Goal: Task Accomplishment & Management: Manage account settings

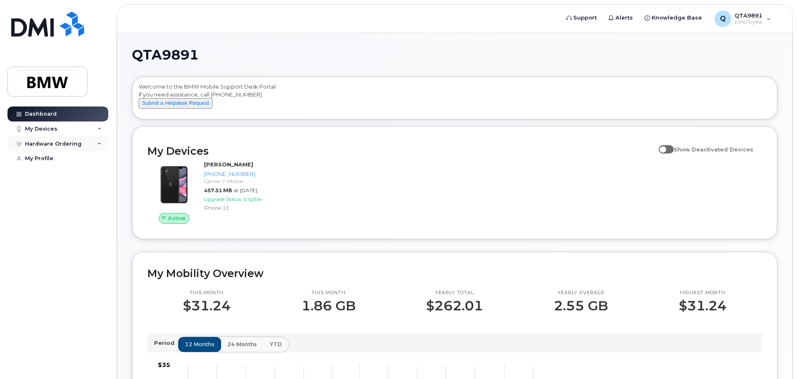
click at [100, 145] on icon at bounding box center [99, 144] width 4 height 4
click at [102, 144] on div "Hardware Ordering" at bounding box center [57, 144] width 101 height 15
click at [102, 130] on div "My Devices" at bounding box center [57, 129] width 101 height 15
click at [97, 128] on div "My Devices" at bounding box center [57, 129] width 101 height 15
click at [65, 80] on img at bounding box center [47, 82] width 64 height 24
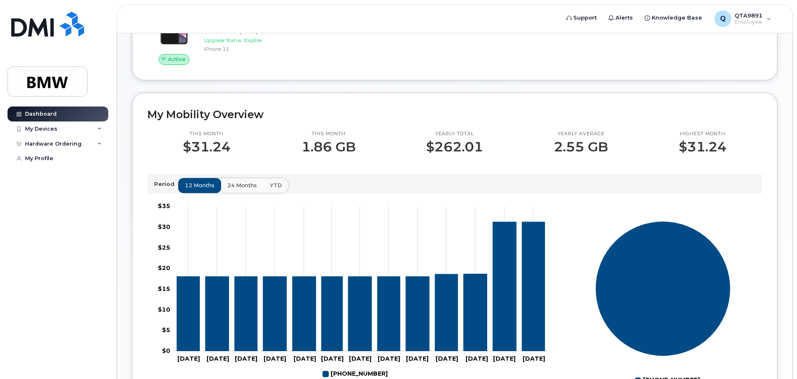
scroll to position [208, 0]
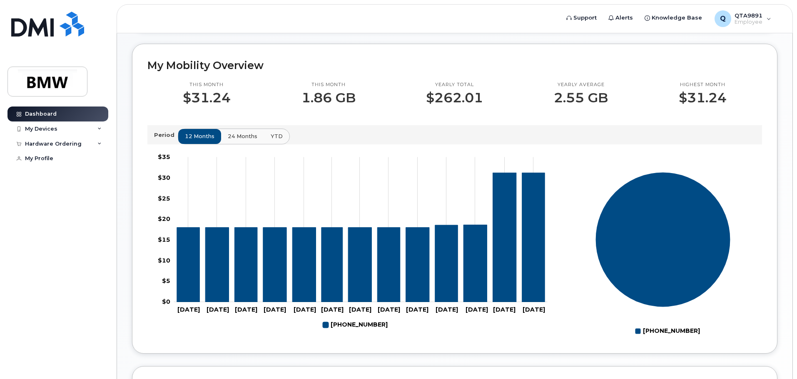
click at [233, 140] on span "24 months" at bounding box center [243, 136] width 30 height 8
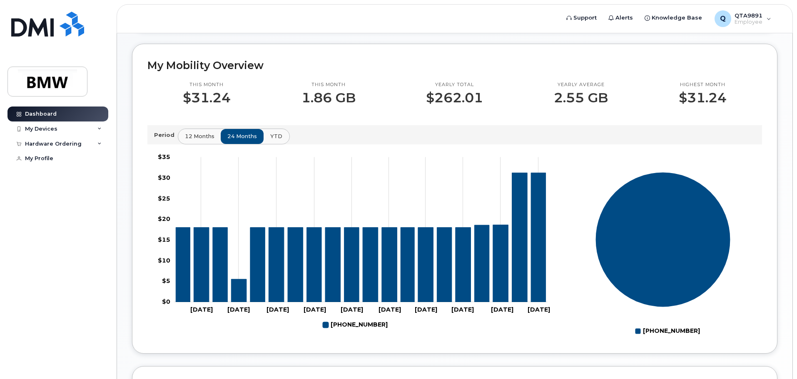
click at [271, 140] on span "YTD" at bounding box center [276, 136] width 12 height 8
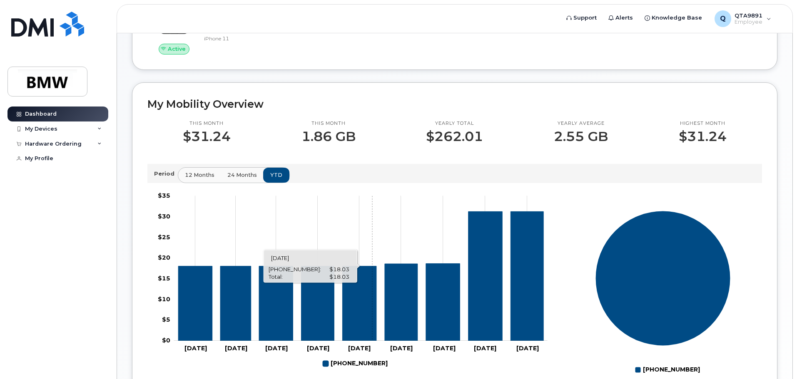
scroll to position [125, 0]
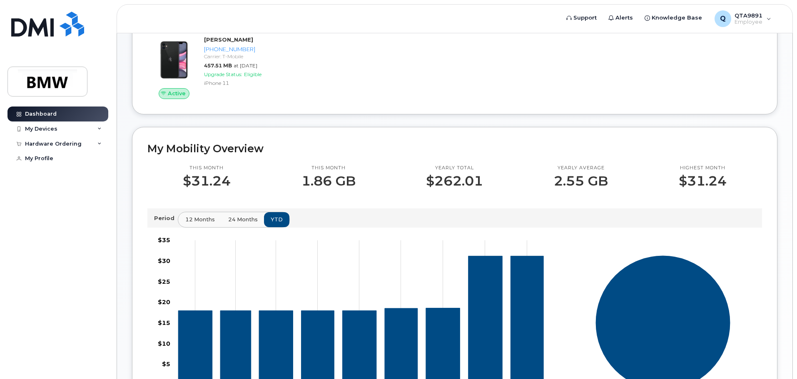
click at [209, 224] on span "12 months" at bounding box center [200, 220] width 30 height 8
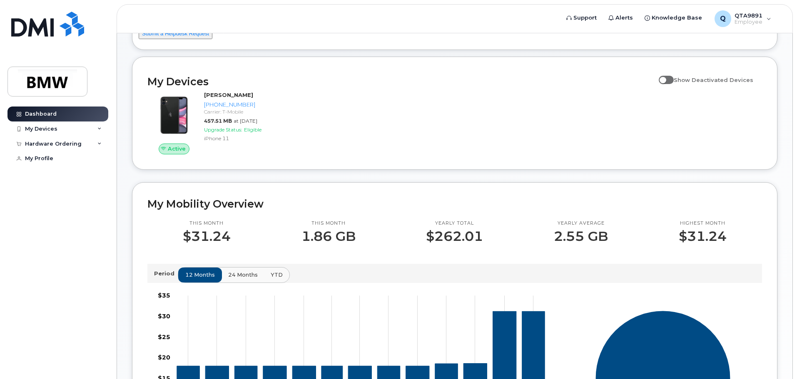
scroll to position [0, 0]
